Goal: Transaction & Acquisition: Purchase product/service

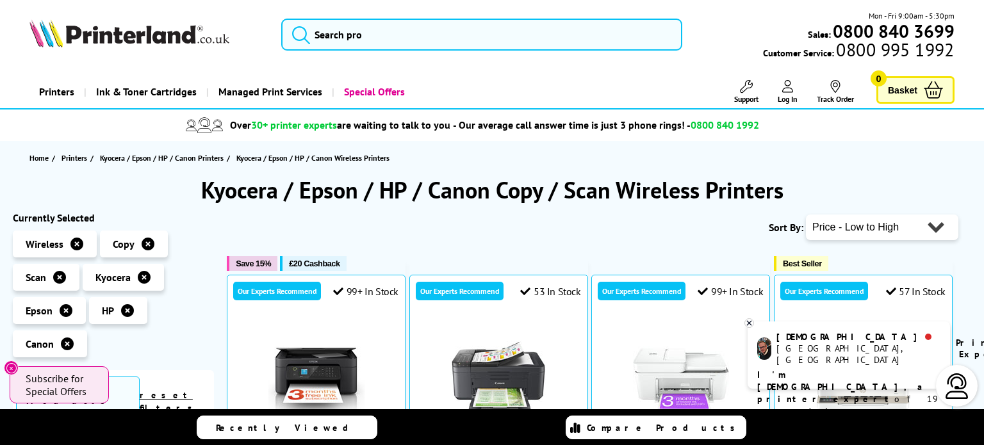
click at [343, 227] on div "Sort By: Popularity Rating Price - Low to High Price - High to Low Running Cost…" at bounding box center [593, 227] width 732 height 32
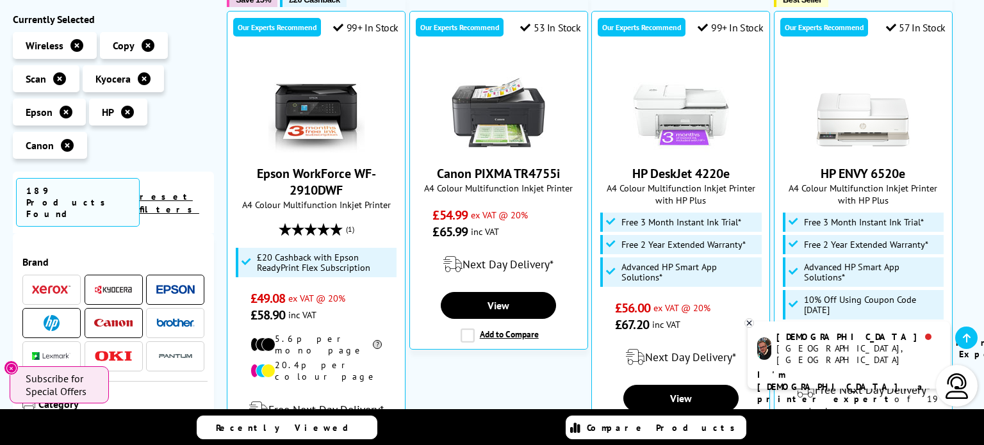
scroll to position [282, 0]
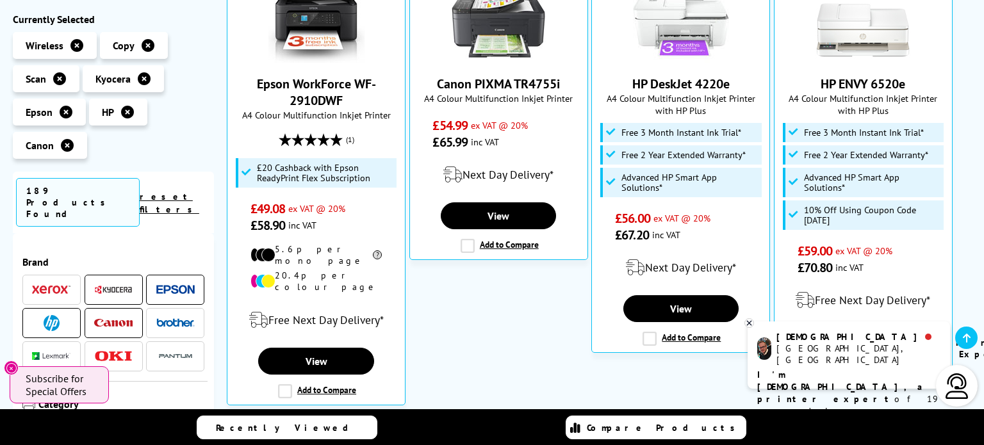
scroll to position [333, 0]
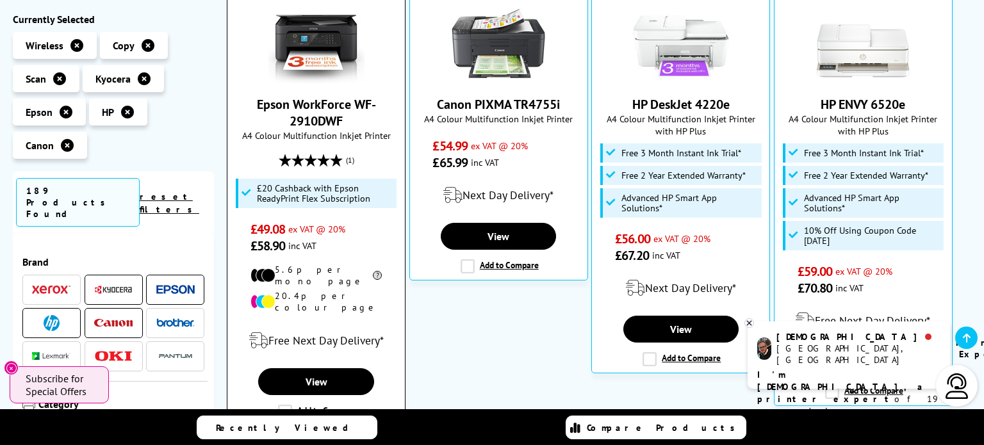
click at [317, 117] on link "Epson WorkForce WF-2910DWF" at bounding box center [316, 112] width 119 height 33
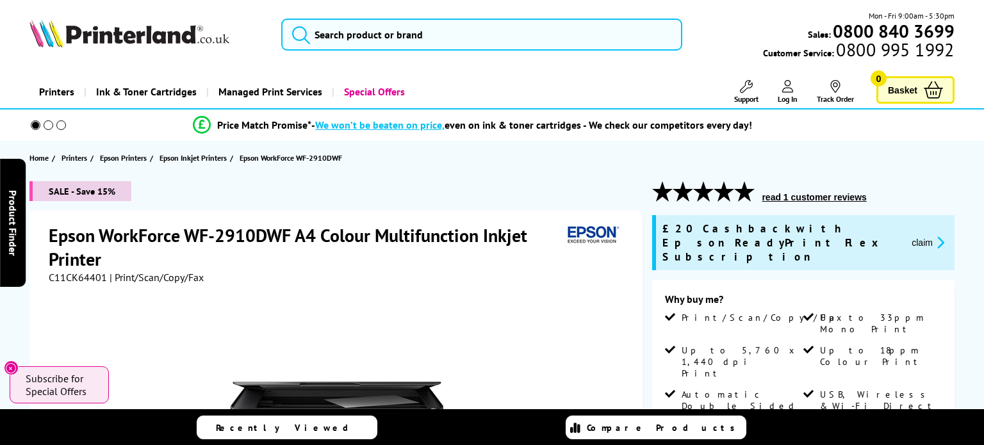
click at [378, 186] on div "SALE - Save 15%" at bounding box center [335, 195] width 613 height 29
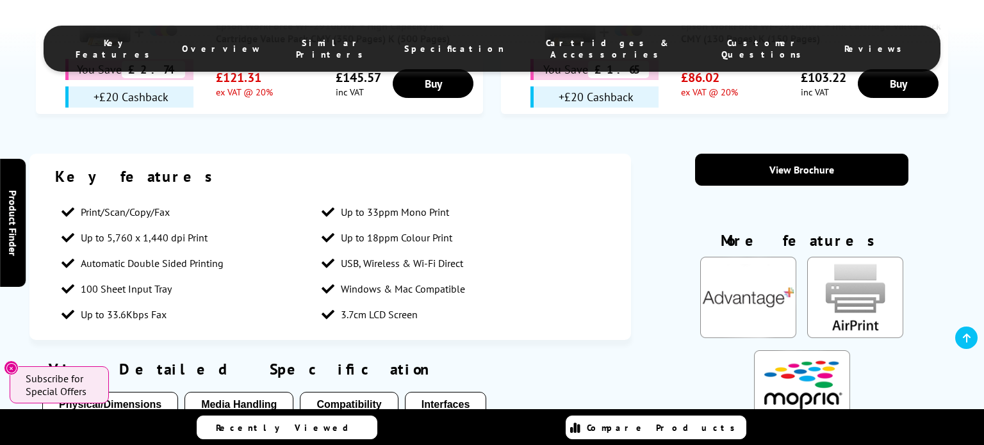
scroll to position [1128, 0]
